Goal: Task Accomplishment & Management: Use online tool/utility

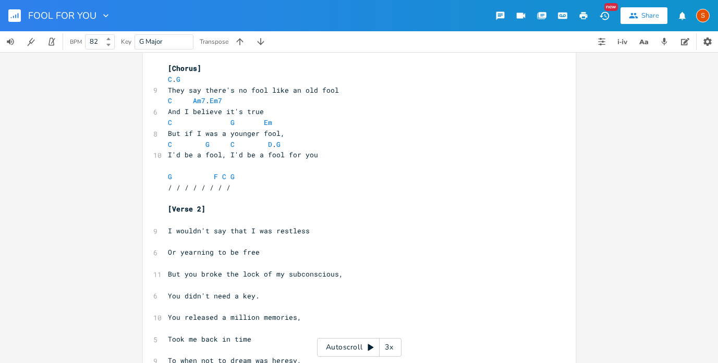
scroll to position [298, 0]
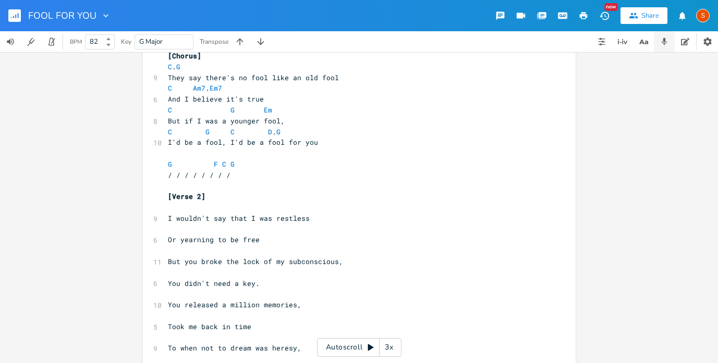
click at [665, 41] on icon "button" at bounding box center [664, 41] width 9 height 9
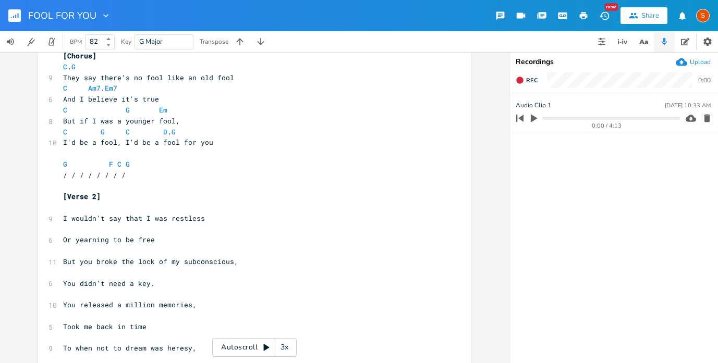
click at [533, 120] on icon "button" at bounding box center [534, 119] width 6 height 8
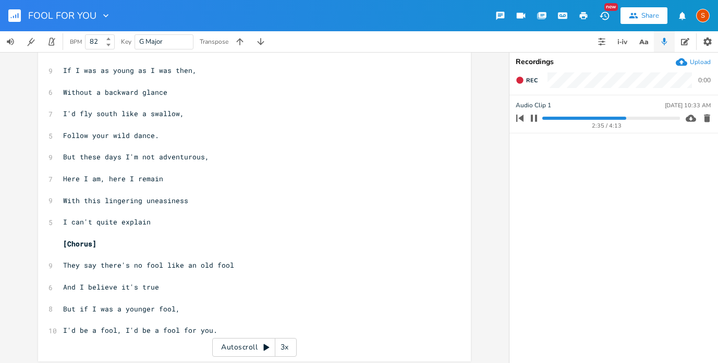
scroll to position [765, 0]
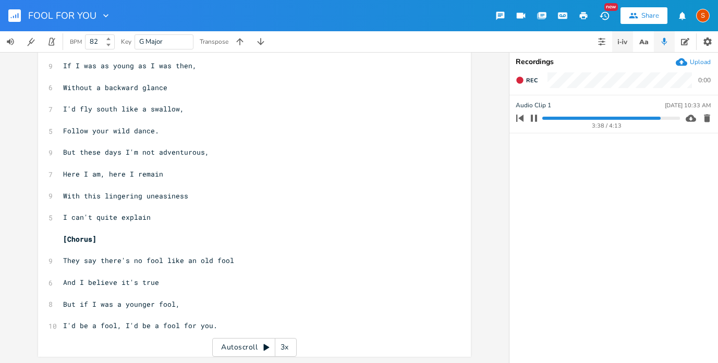
click at [621, 39] on icon "button" at bounding box center [622, 41] width 13 height 13
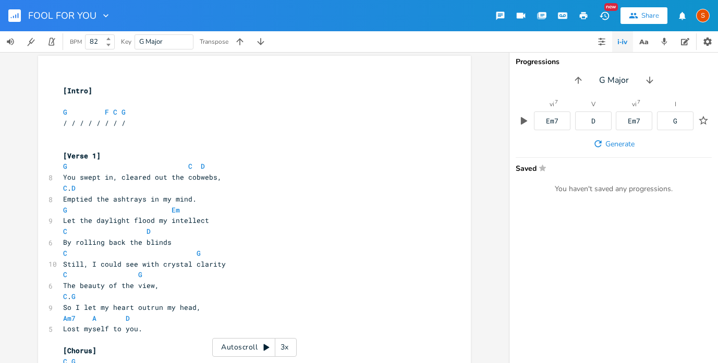
scroll to position [0, 0]
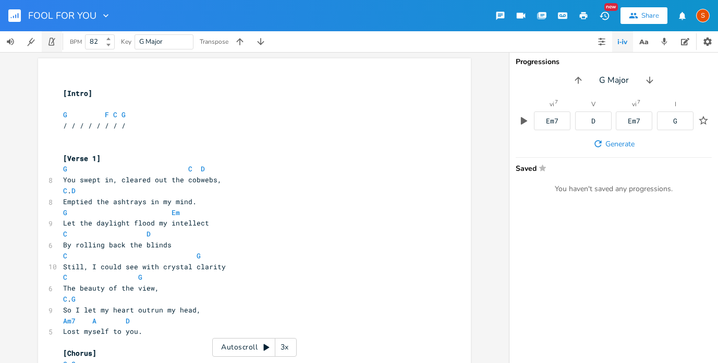
click at [55, 42] on icon "button" at bounding box center [51, 41] width 9 height 9
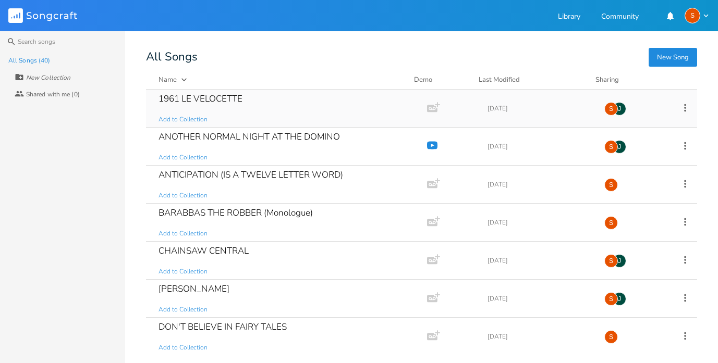
click at [333, 100] on div "1961 LE VELOCETTE Add to Collection" at bounding box center [285, 109] width 252 height 38
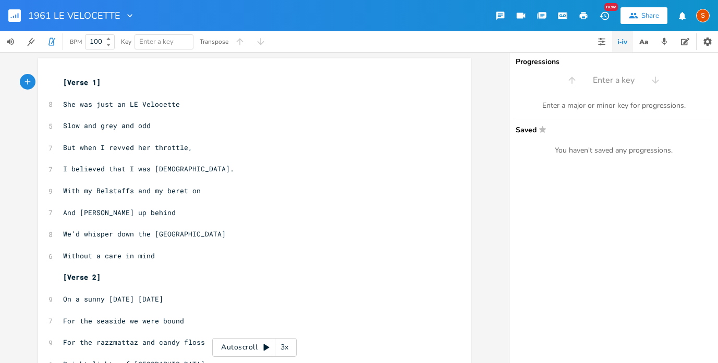
click at [686, 70] on div "Progressions Enter a key Enter a major or minor key for progressions. Saved Sta…" at bounding box center [613, 207] width 209 height 311
click at [704, 13] on div "S" at bounding box center [703, 16] width 14 height 14
click at [684, 13] on icon "button" at bounding box center [682, 16] width 10 height 10
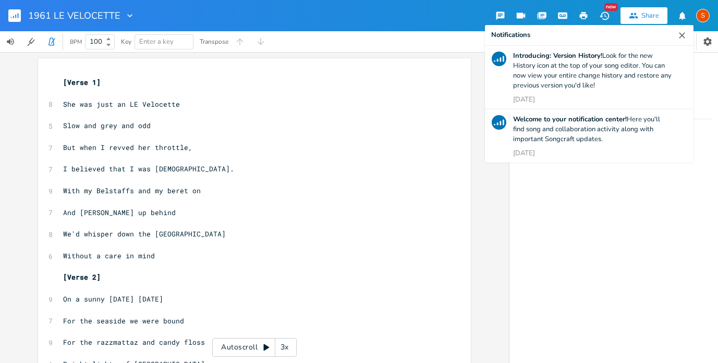
click at [523, 16] on icon "button" at bounding box center [521, 16] width 9 height 6
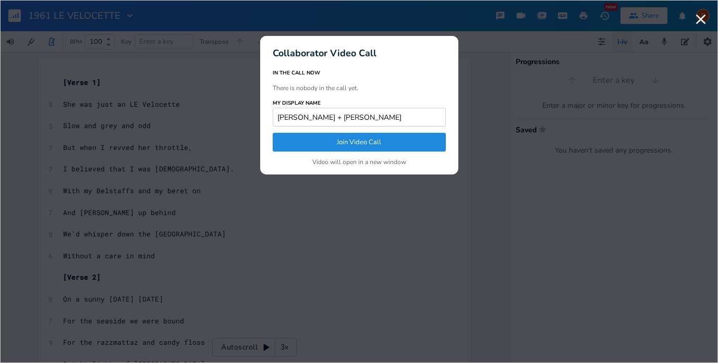
click at [701, 20] on icon "button" at bounding box center [701, 20] width 10 height 10
